Goal: Information Seeking & Learning: Learn about a topic

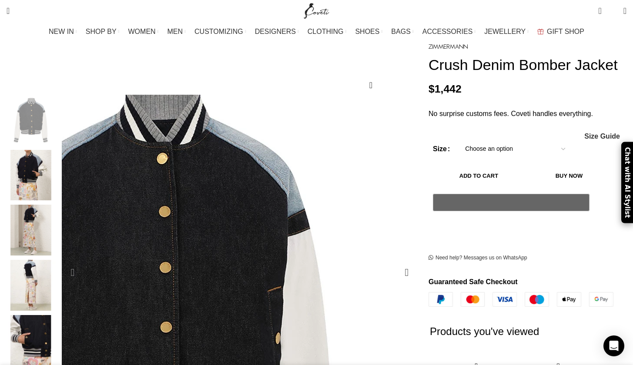
scroll to position [85, 0]
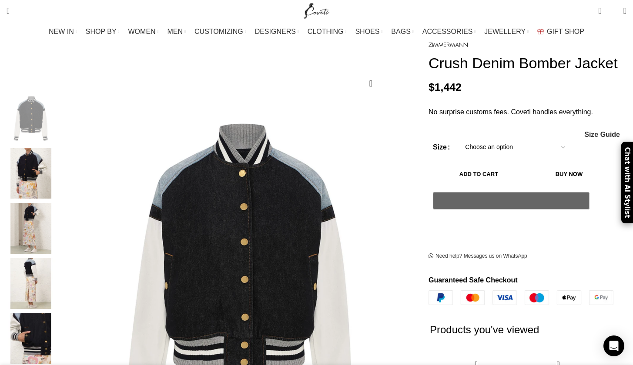
click at [57, 157] on img "2 / 8" at bounding box center [30, 173] width 53 height 51
click at [57, 170] on img "2 / 8" at bounding box center [30, 173] width 53 height 51
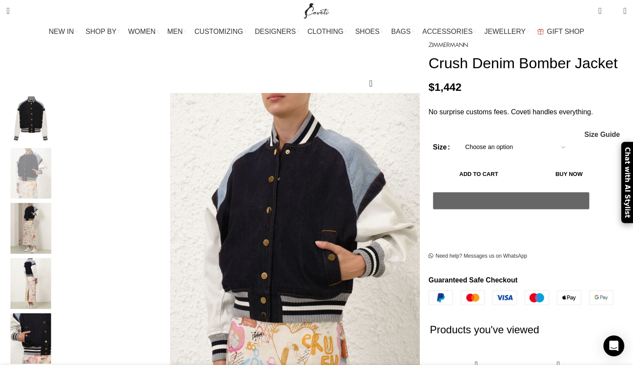
click at [57, 268] on img "4 / 8" at bounding box center [30, 283] width 53 height 51
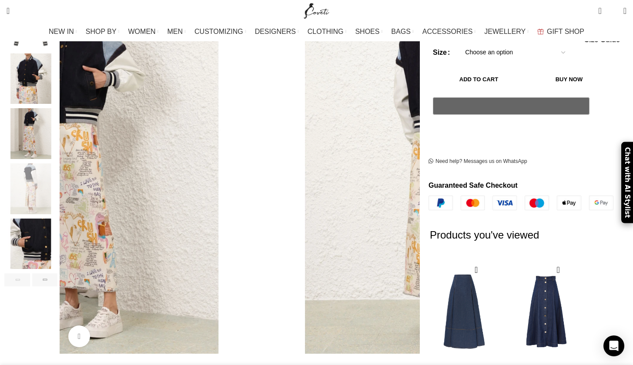
scroll to position [248, 0]
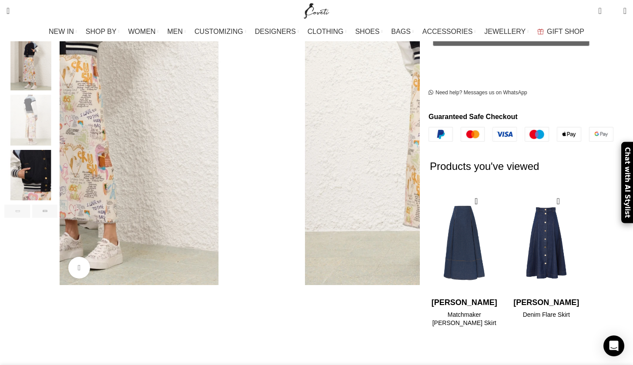
click at [57, 160] on img "5 / 8" at bounding box center [30, 175] width 53 height 51
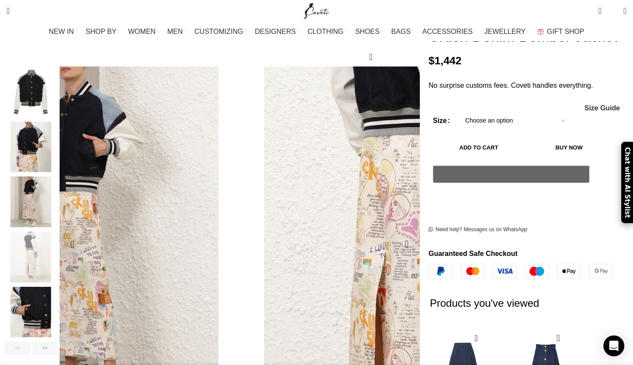
scroll to position [110, 0]
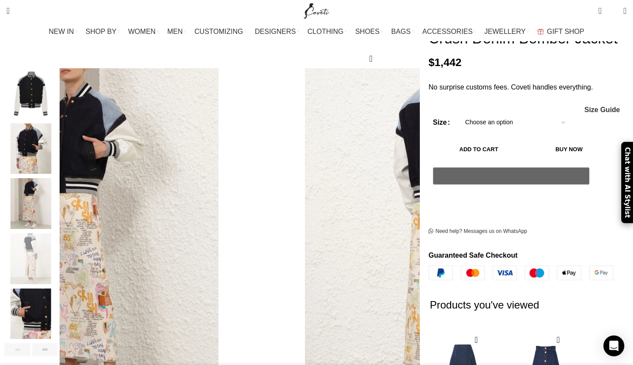
click at [57, 305] on img "5 / 8" at bounding box center [30, 314] width 53 height 51
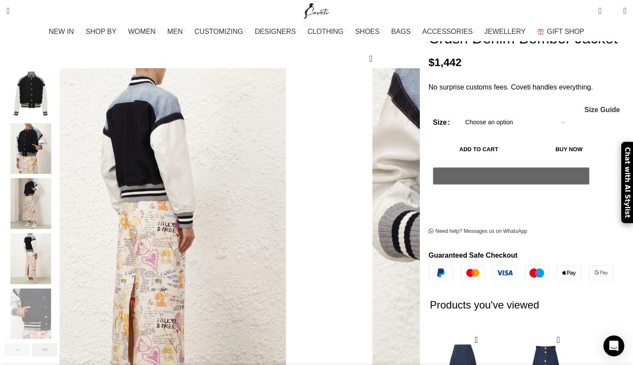
click at [58, 344] on div "Next slide" at bounding box center [45, 350] width 26 height 13
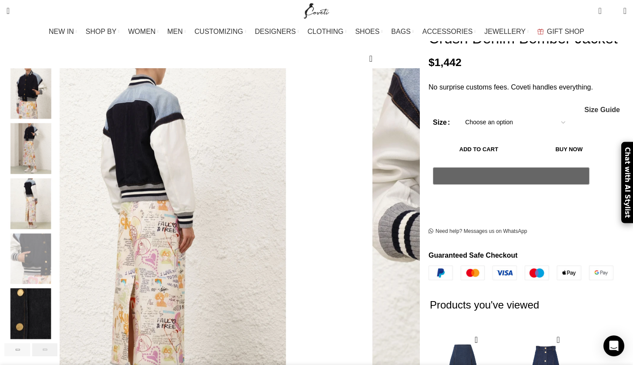
click at [58, 344] on div "Next slide" at bounding box center [45, 350] width 26 height 13
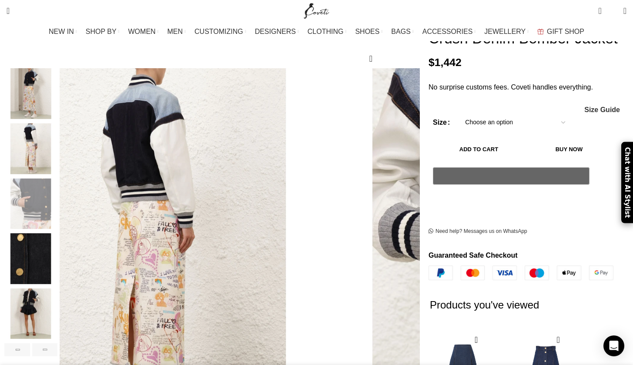
scroll to position [0, 275]
click at [57, 304] on img "7 / 8" at bounding box center [30, 314] width 53 height 51
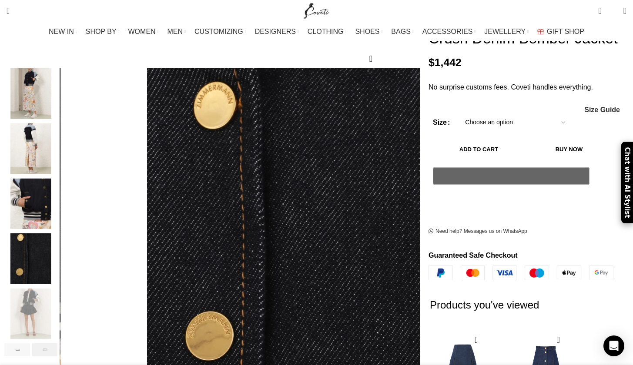
click at [58, 344] on div "Next slide" at bounding box center [45, 350] width 26 height 13
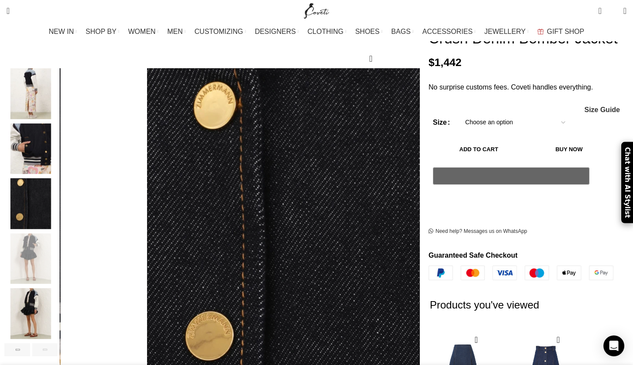
click at [57, 290] on img "8 / 8" at bounding box center [30, 314] width 53 height 51
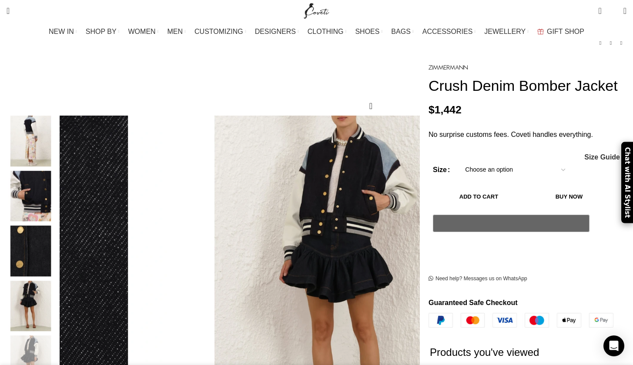
scroll to position [0, 366]
drag, startPoint x: 409, startPoint y: 70, endPoint x: 471, endPoint y: 98, distance: 68.1
click at [471, 98] on div "Crush Denim Bomber Jacket $ 1,442 No surprise customs fees. Coveti handles ever…" at bounding box center [527, 328] width 211 height 534
copy h1 "Crush Denim Bomber Jacket"
